Goal: Information Seeking & Learning: Learn about a topic

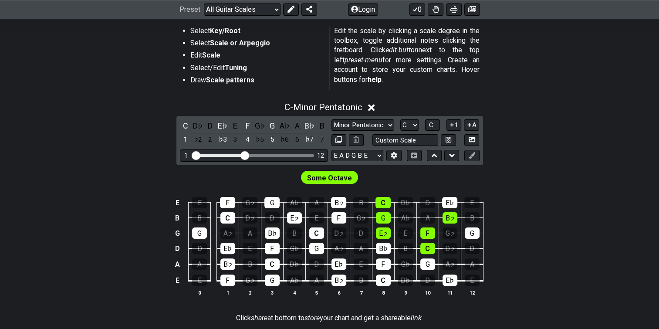
scroll to position [171, 0]
click at [379, 154] on select "E A D G B E E A D G B E E A D G B E B E A D F♯ B A D G C E A D A D G B E E♭ A♭ …" at bounding box center [358, 155] width 52 height 12
click at [521, 182] on div "Some Octave" at bounding box center [329, 175] width 659 height 21
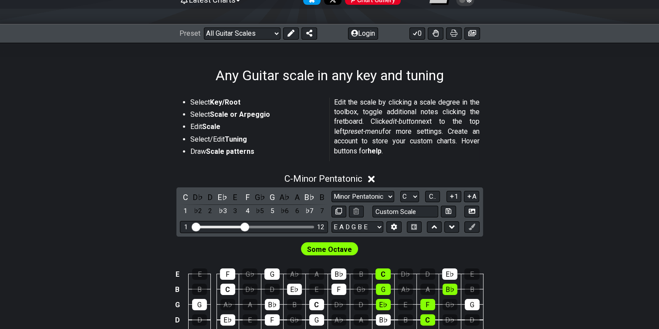
scroll to position [94, 0]
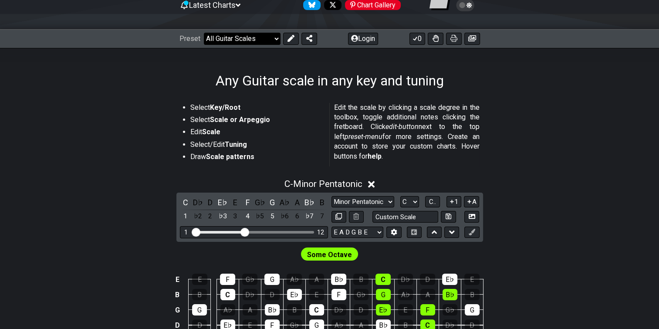
click at [275, 38] on select "Welcome to #fretflip! Initial Preset Custom Preset Minor Pentatonic Major Penta…" at bounding box center [242, 39] width 77 height 12
click at [135, 197] on div "C - Minor Pentatonic C D♭ D E♭ E F G♭ G A♭ A B♭ B 1 ♭2 2 ♭3 3 4 ♭5 5 ♭6 6 ♭7 7 …" at bounding box center [329, 279] width 659 height 212
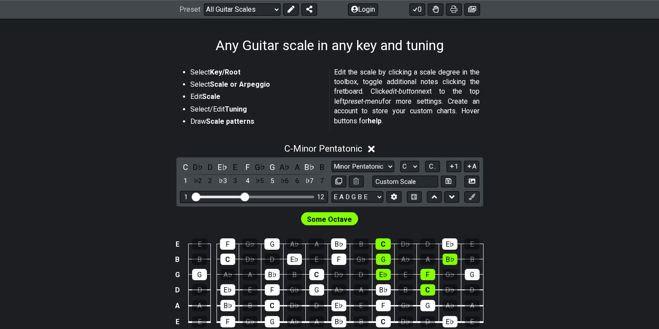
scroll to position [145, 0]
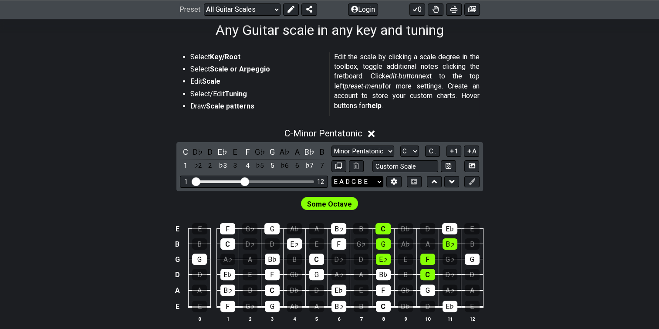
click at [383, 182] on select "E A D G B E E A D G B E E A D G B E B E A D F♯ B A D G C E A D A D G B E E♭ A♭ …" at bounding box center [358, 182] width 52 height 12
select select "E A D G"
click at [332, 176] on select "E A D G B E E A D G B E E A D G B E B E A D F♯ B A D G C E A D A D G B E E♭ A♭ …" at bounding box center [358, 182] width 52 height 12
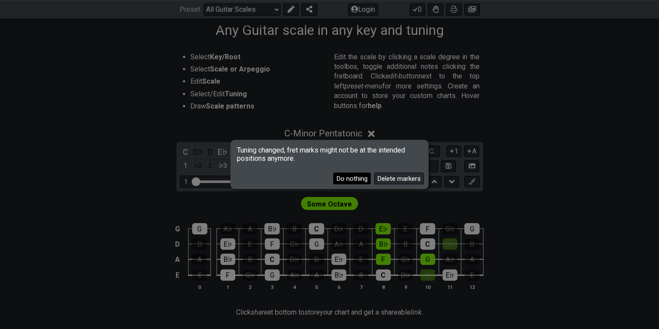
click at [361, 180] on button "Do nothing" at bounding box center [351, 179] width 37 height 12
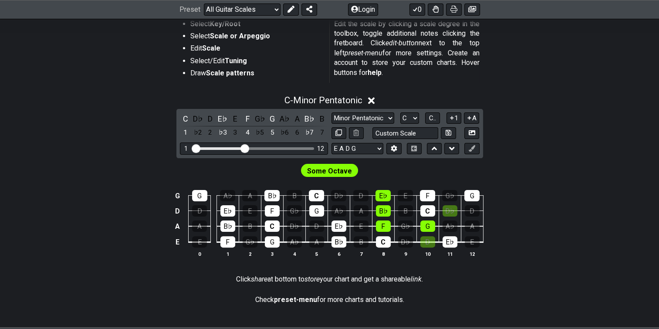
scroll to position [178, 0]
click at [271, 225] on div "C" at bounding box center [272, 226] width 15 height 11
click at [272, 221] on div "C" at bounding box center [272, 226] width 15 height 11
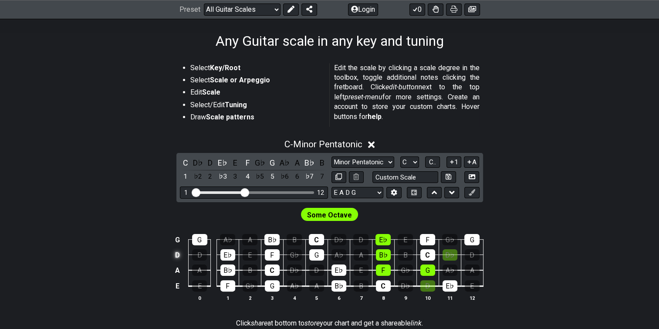
scroll to position [132, 0]
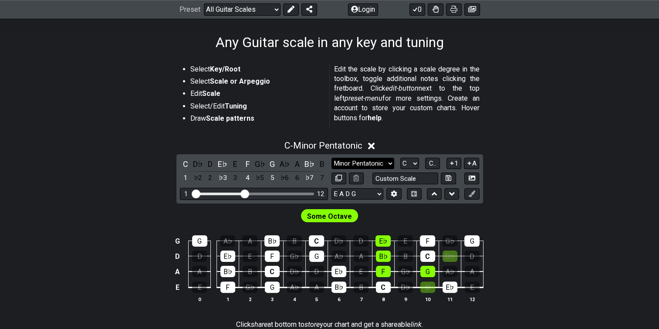
click at [390, 166] on select "Minor Pentatonic Root Minor Pentatonic Major Pentatonic Minor Blues Major Blues…" at bounding box center [363, 164] width 63 height 12
select select "Major"
click at [332, 158] on select "Minor Pentatonic Root Minor Pentatonic Major Pentatonic Minor Blues Major Blues…" at bounding box center [363, 164] width 63 height 12
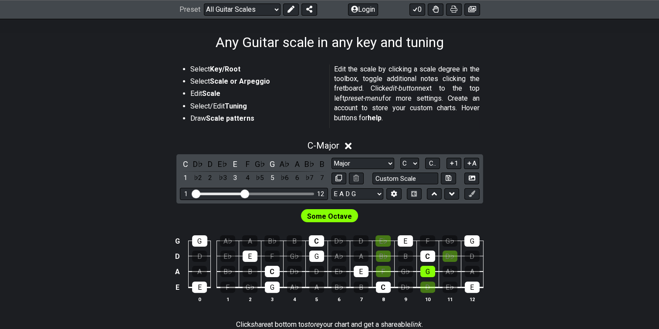
click at [331, 217] on span "Some Octave" at bounding box center [329, 216] width 45 height 13
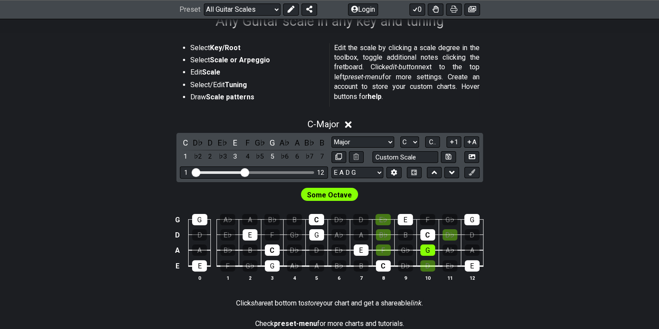
scroll to position [166, 0]
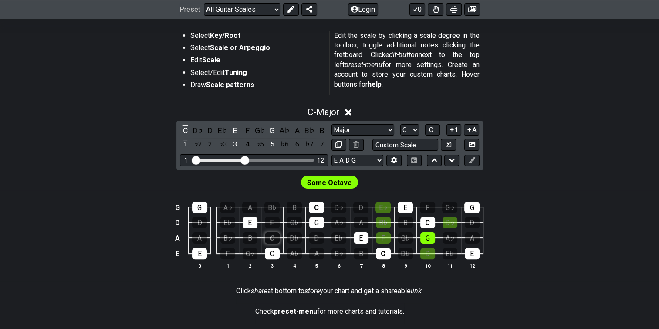
click at [274, 234] on div "C" at bounding box center [272, 237] width 15 height 11
click at [250, 220] on div "E" at bounding box center [250, 222] width 15 height 11
click at [314, 219] on div "G" at bounding box center [316, 222] width 15 height 11
click at [316, 202] on div "C" at bounding box center [316, 207] width 15 height 11
click at [316, 207] on div "C" at bounding box center [316, 207] width 15 height 11
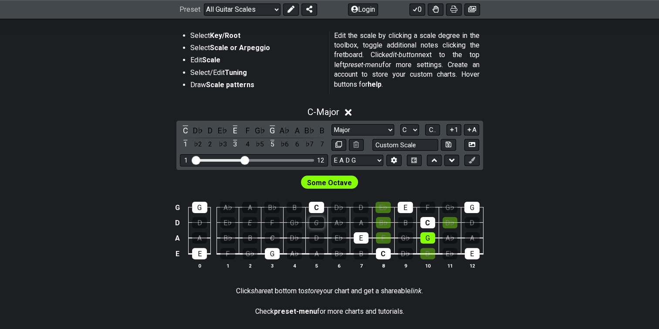
click at [316, 224] on div "G" at bounding box center [316, 222] width 15 height 11
click at [248, 223] on div "E" at bounding box center [250, 222] width 15 height 11
click at [274, 234] on div "C" at bounding box center [272, 237] width 15 height 11
drag, startPoint x: 246, startPoint y: 160, endPoint x: 235, endPoint y: 163, distance: 10.8
click at [235, 160] on input "Visible fret range" at bounding box center [254, 160] width 124 height 0
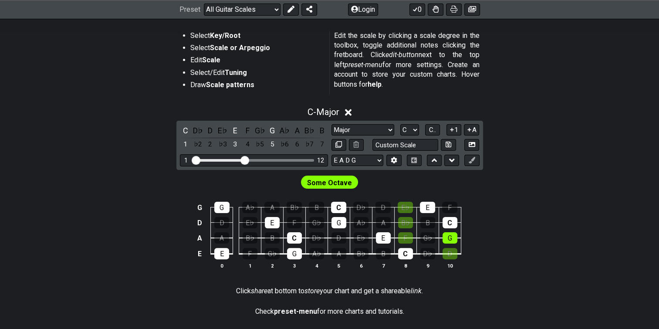
drag, startPoint x: 235, startPoint y: 158, endPoint x: 245, endPoint y: 160, distance: 10.3
click at [245, 160] on input "Visible fret range" at bounding box center [254, 160] width 124 height 0
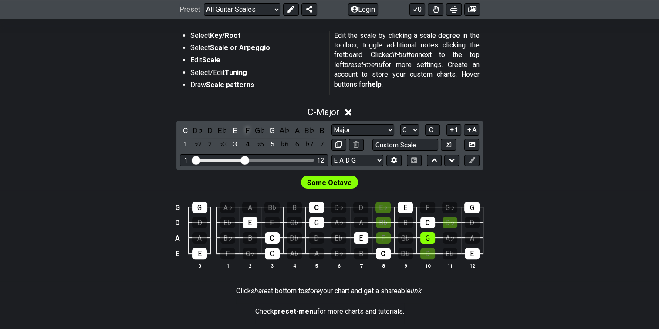
click at [247, 132] on div "F" at bounding box center [247, 131] width 11 height 12
click at [235, 130] on div "E" at bounding box center [235, 131] width 11 height 12
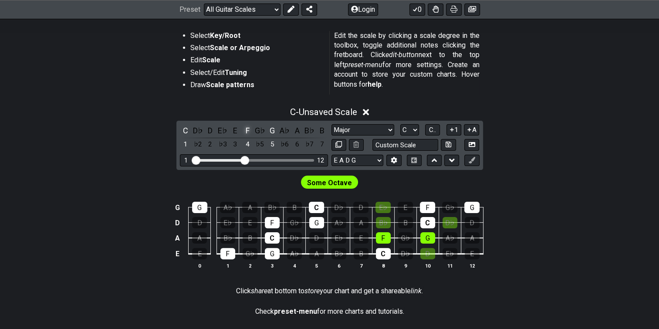
click at [247, 129] on div "F" at bounding box center [247, 131] width 11 height 12
click at [234, 129] on div "E" at bounding box center [235, 131] width 11 height 12
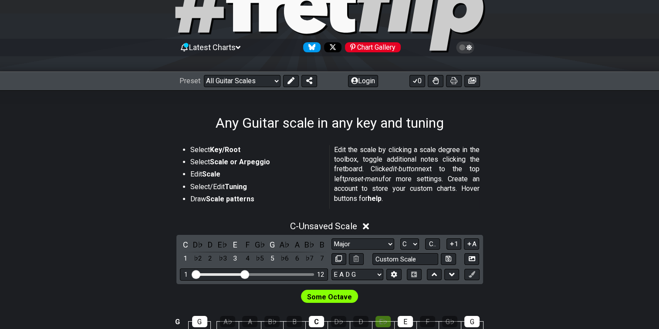
scroll to position [51, 0]
